Goal: Find specific page/section

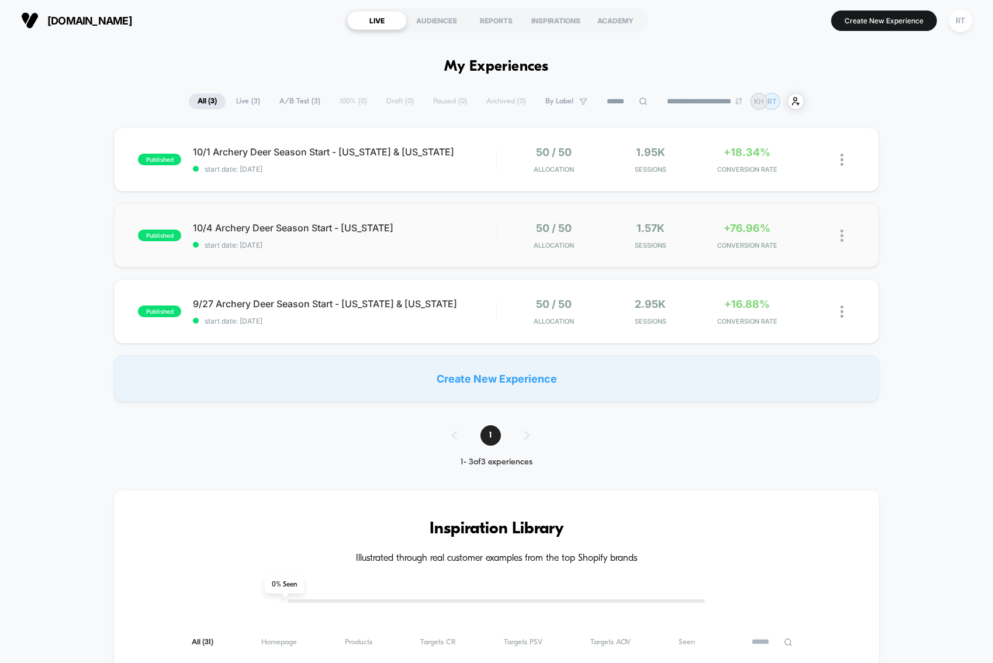
click at [240, 217] on div "published 10/4 Archery Deer Season Start - [US_STATE] start date: [DATE] 50 / 5…" at bounding box center [496, 235] width 764 height 64
